Goal: Transaction & Acquisition: Obtain resource

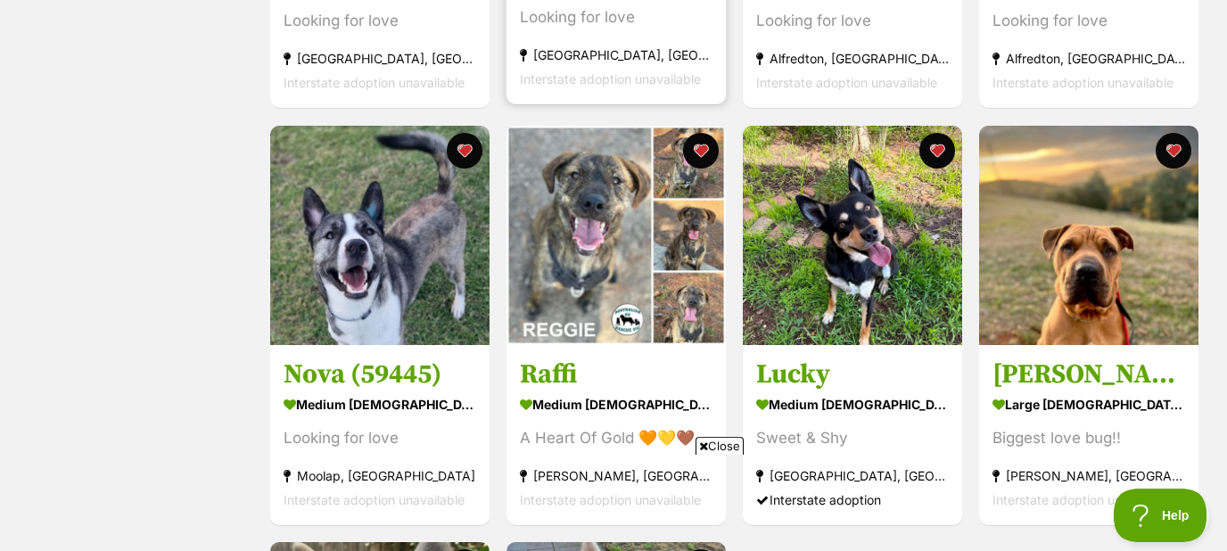
scroll to position [671, 0]
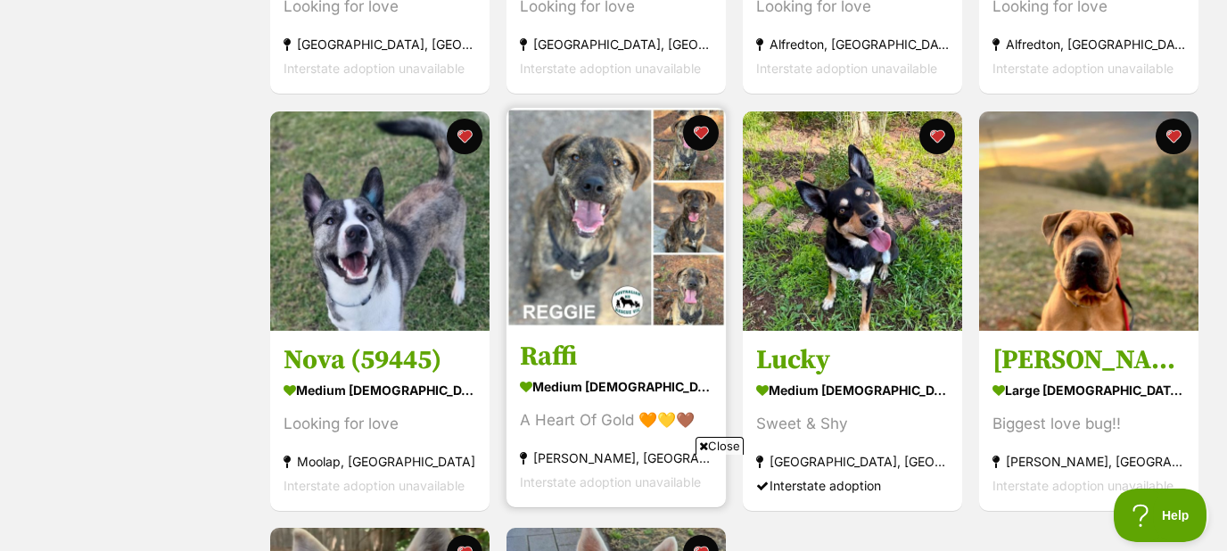
click at [611, 213] on img at bounding box center [616, 217] width 219 height 219
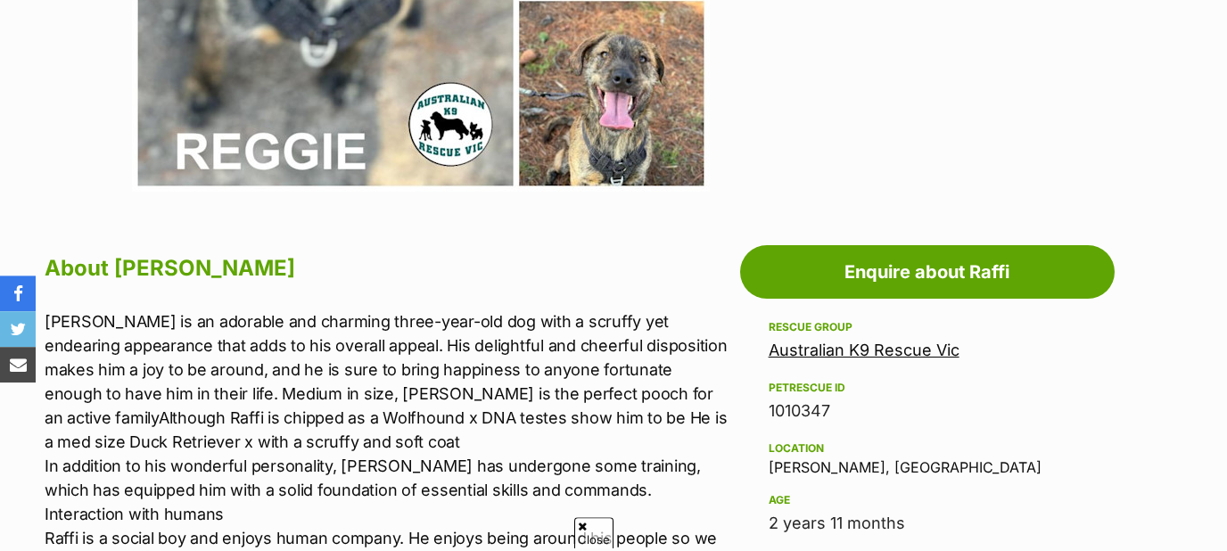
scroll to position [767, 0]
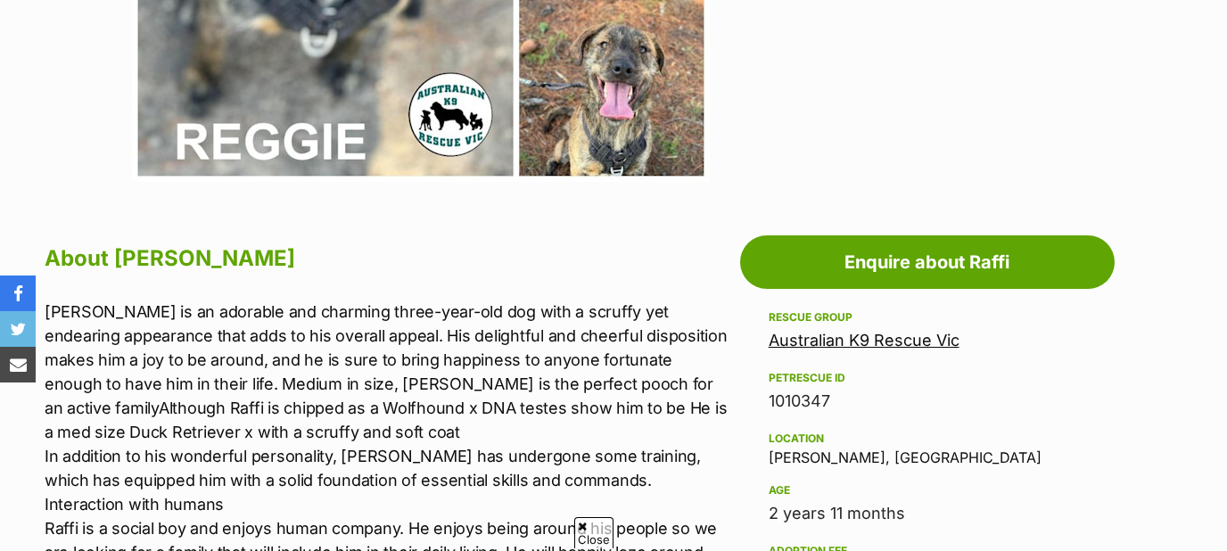
click at [897, 340] on link "Australian K9 Rescue Vic" at bounding box center [864, 340] width 191 height 19
